Goal: Check status: Check status

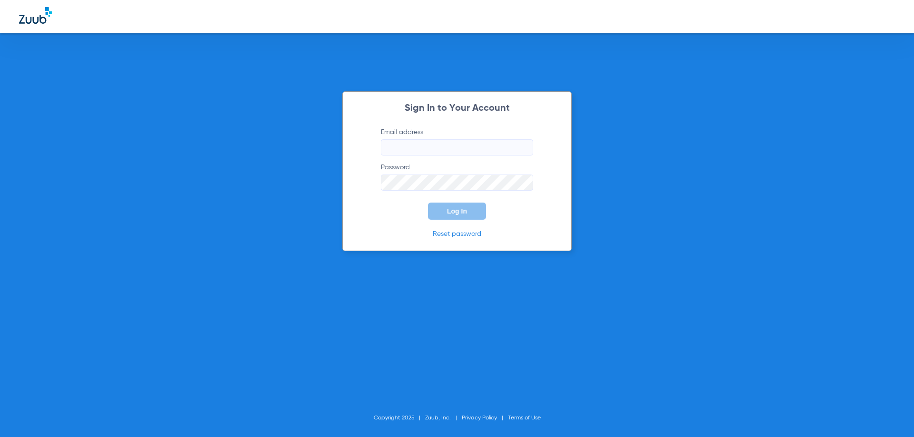
type input "[EMAIL_ADDRESS][DOMAIN_NAME]"
click at [453, 216] on button "Log In" at bounding box center [457, 211] width 58 height 17
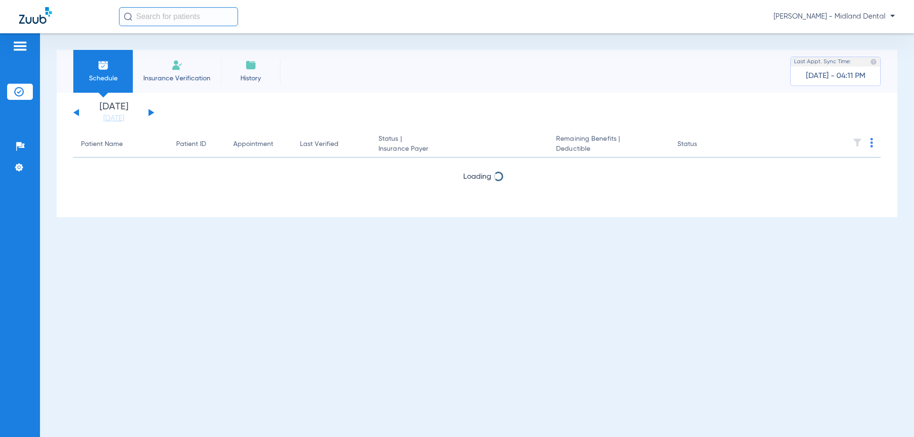
click at [144, 111] on div "[DATE] [DATE] [DATE] [DATE] [DATE] [DATE] [DATE] [DATE] [DATE] [DATE] [DATE] [D…" at bounding box center [113, 112] width 81 height 21
click at [157, 114] on app-single-date-navigator "[DATE] [DATE] [DATE] [DATE] [DATE] [DATE] [DATE] [DATE] [DATE] [DATE] [DATE] [D…" at bounding box center [476, 112] width 807 height 21
click at [152, 113] on button at bounding box center [151, 112] width 6 height 7
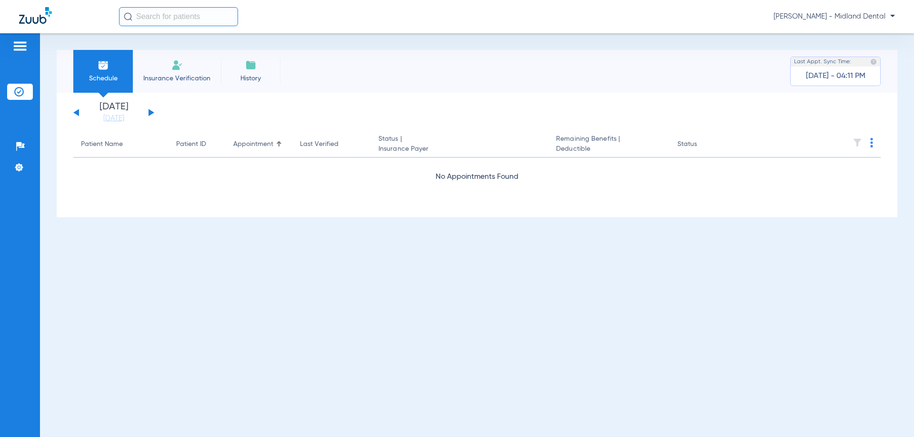
click at [152, 113] on button at bounding box center [151, 112] width 6 height 7
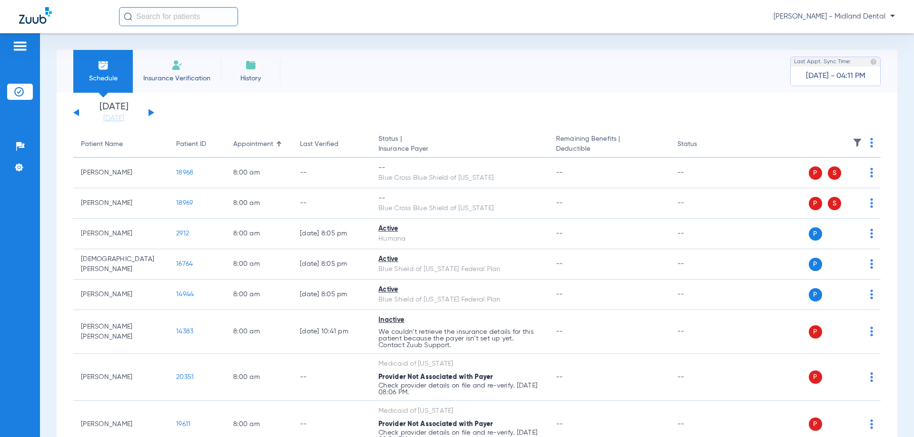
scroll to position [381, 0]
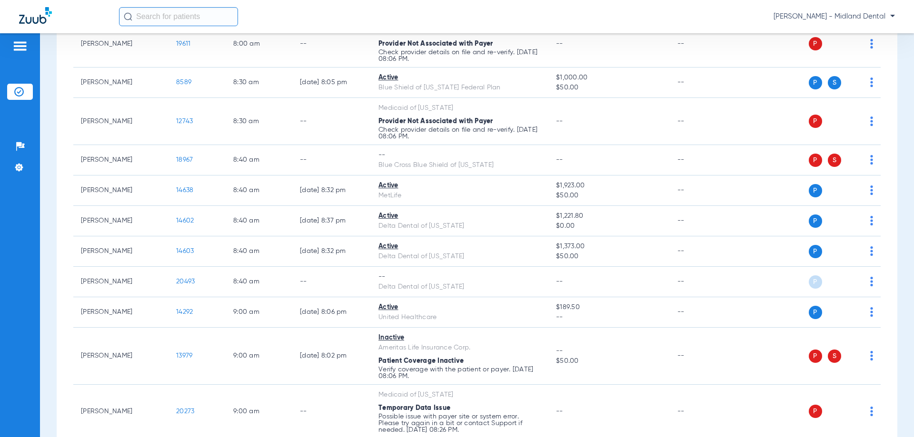
click at [187, 223] on span "14602" at bounding box center [185, 220] width 18 height 7
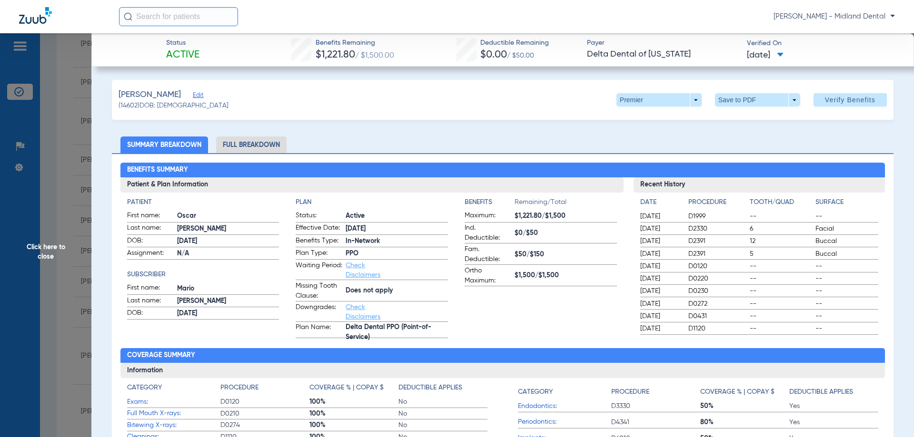
click at [255, 142] on li "Full Breakdown" at bounding box center [251, 145] width 70 height 17
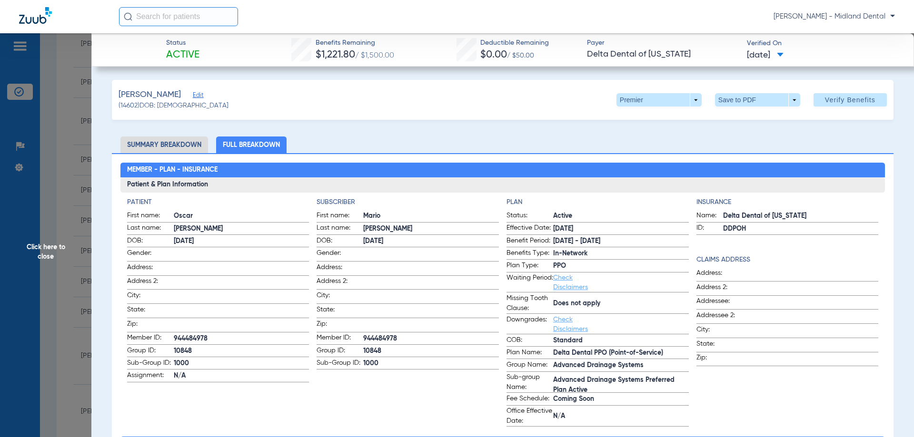
click at [74, 278] on span "Click here to close" at bounding box center [45, 251] width 91 height 437
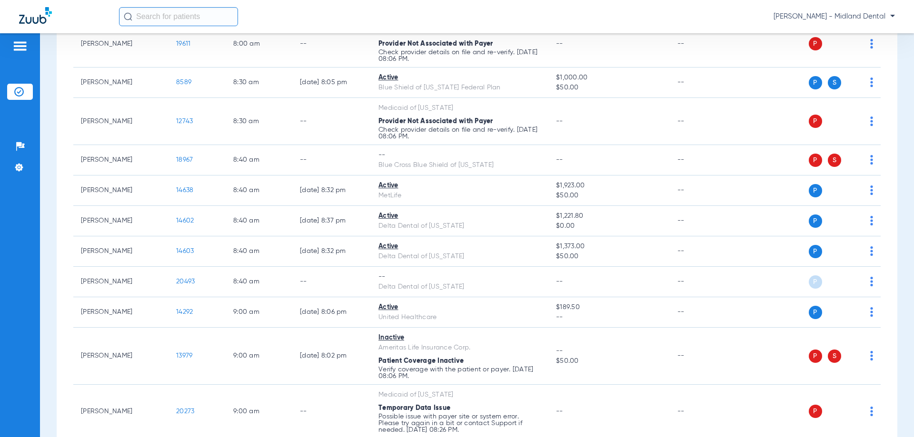
click at [188, 251] on span "14603" at bounding box center [185, 251] width 18 height 7
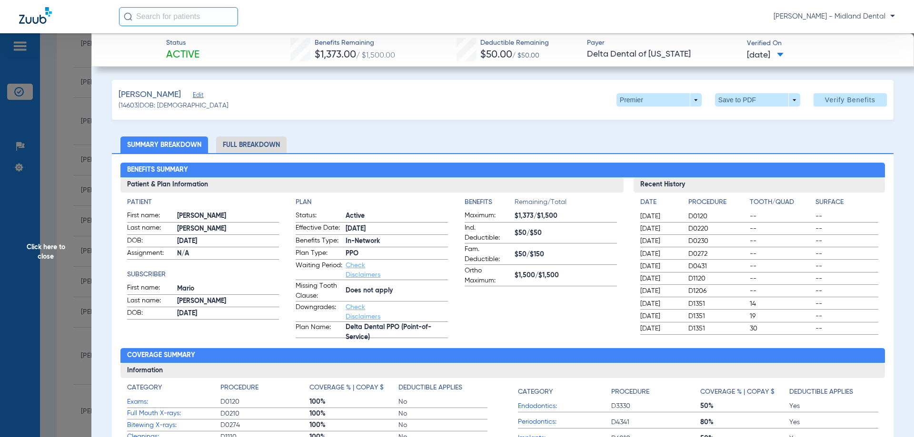
click at [262, 144] on li "Full Breakdown" at bounding box center [251, 145] width 70 height 17
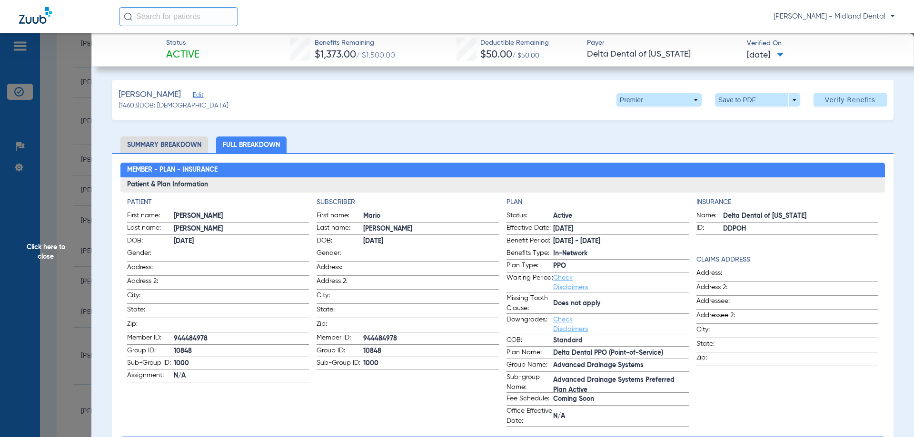
click at [76, 339] on span "Click here to close" at bounding box center [45, 251] width 91 height 437
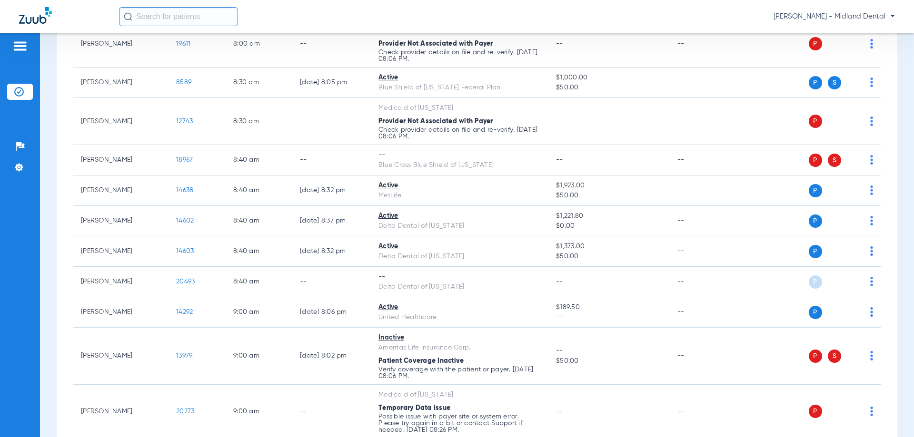
click at [190, 276] on td "20493" at bounding box center [196, 282] width 57 height 30
